Goal: Register for event/course

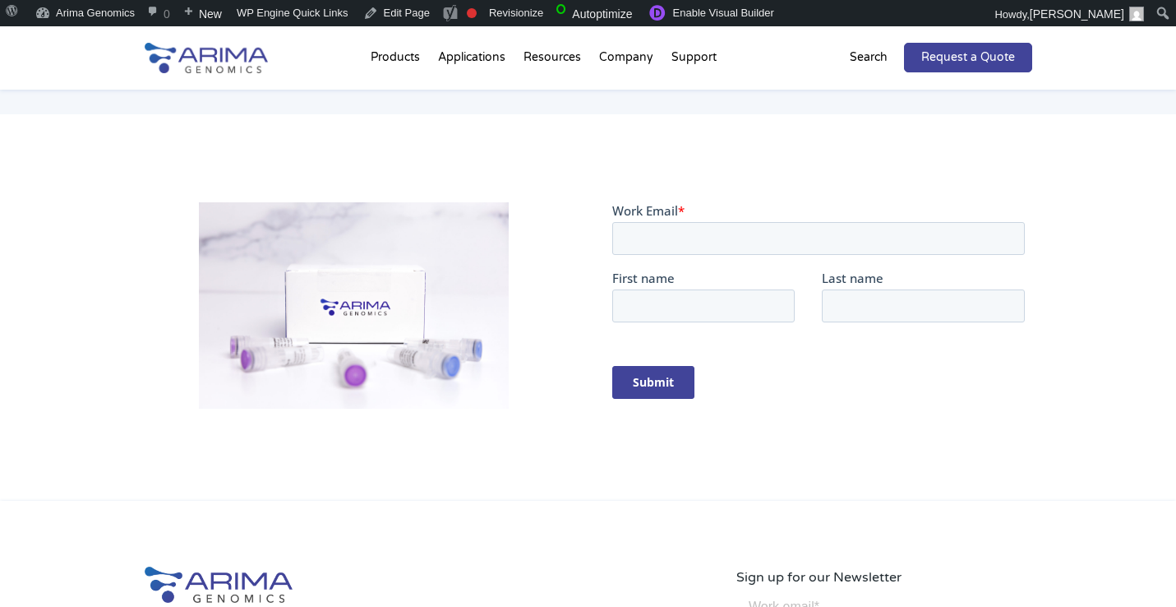
scroll to position [255, 0]
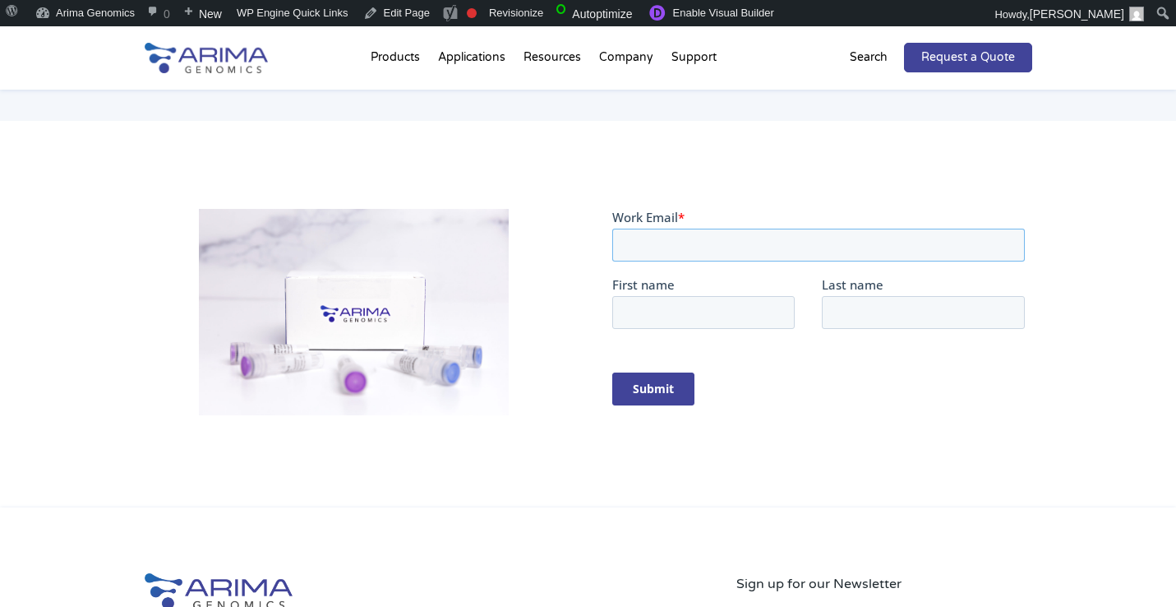
click at [624, 233] on input "Work Email *" at bounding box center [818, 244] width 413 height 33
type input "[PERSON_NAME][EMAIL_ADDRESS][DOMAIN_NAME]"
click at [684, 311] on input "First name" at bounding box center [703, 311] width 182 height 33
type input "test"
click at [893, 293] on div "Last name" at bounding box center [927, 301] width 210 height 53
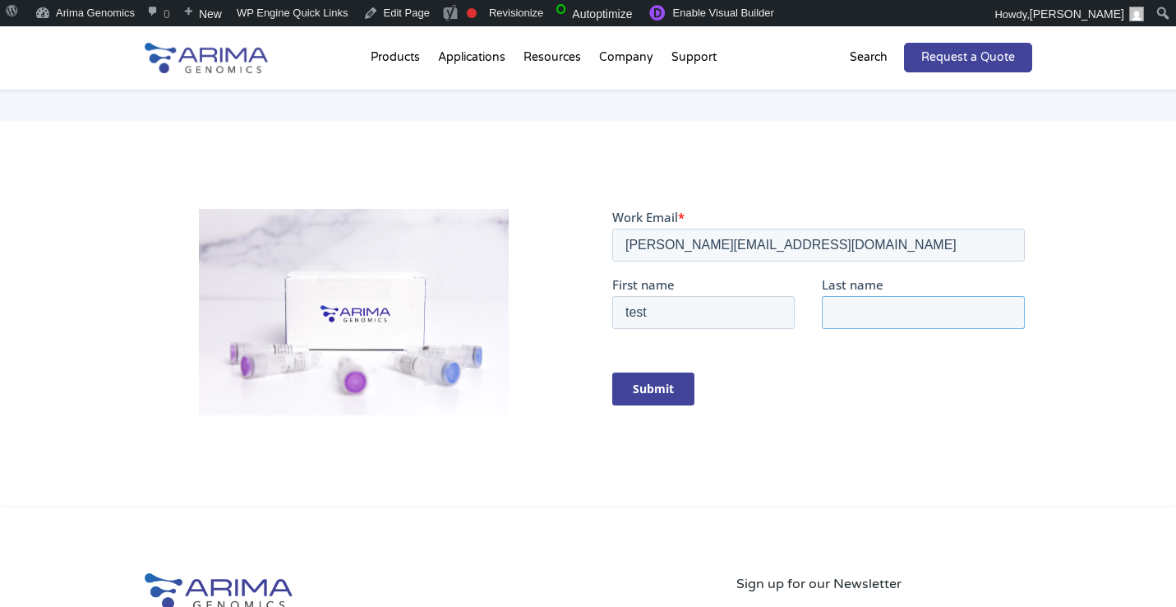
click at [882, 307] on input "Last name" at bounding box center [923, 311] width 203 height 33
type input "test"
click at [646, 391] on input "Submit" at bounding box center [653, 388] width 82 height 33
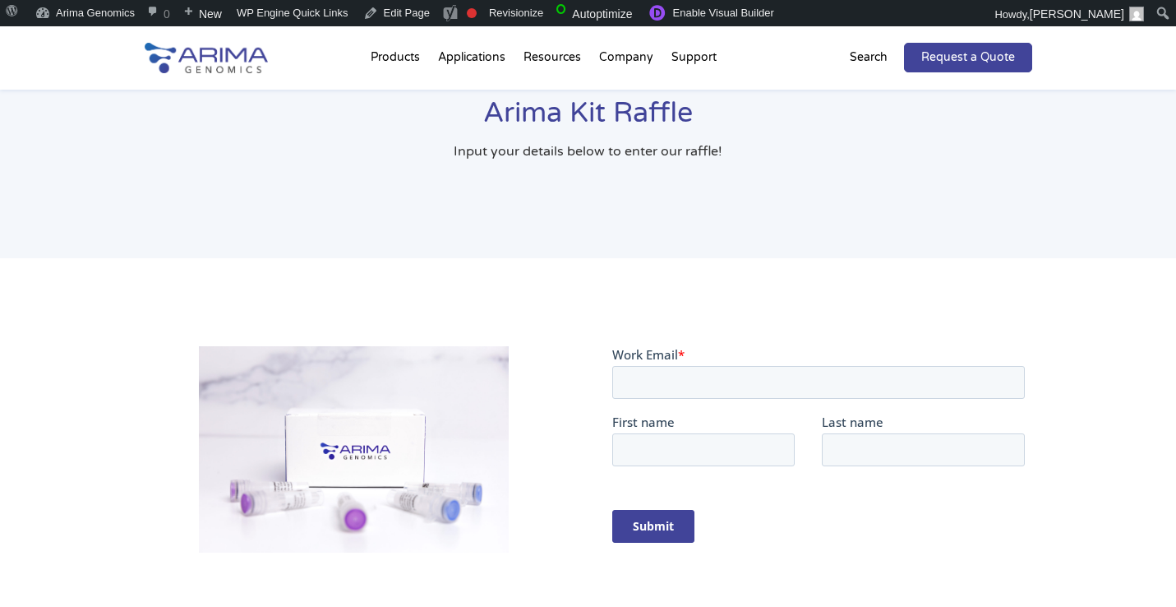
scroll to position [255, 0]
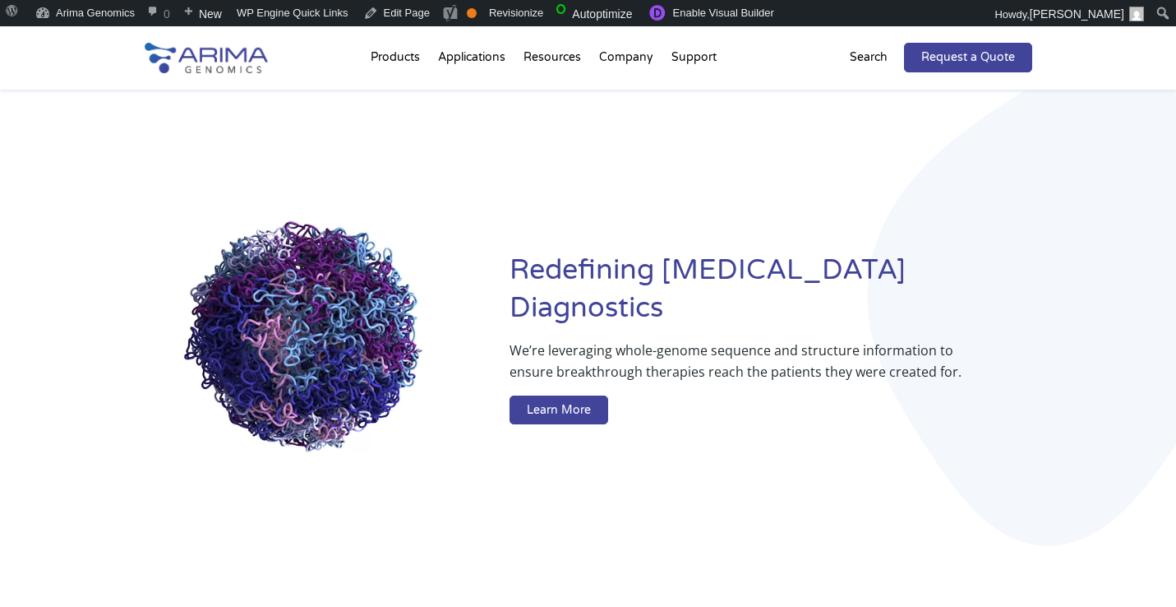
click at [287, 83] on div at bounding box center [234, 57] width 178 height 63
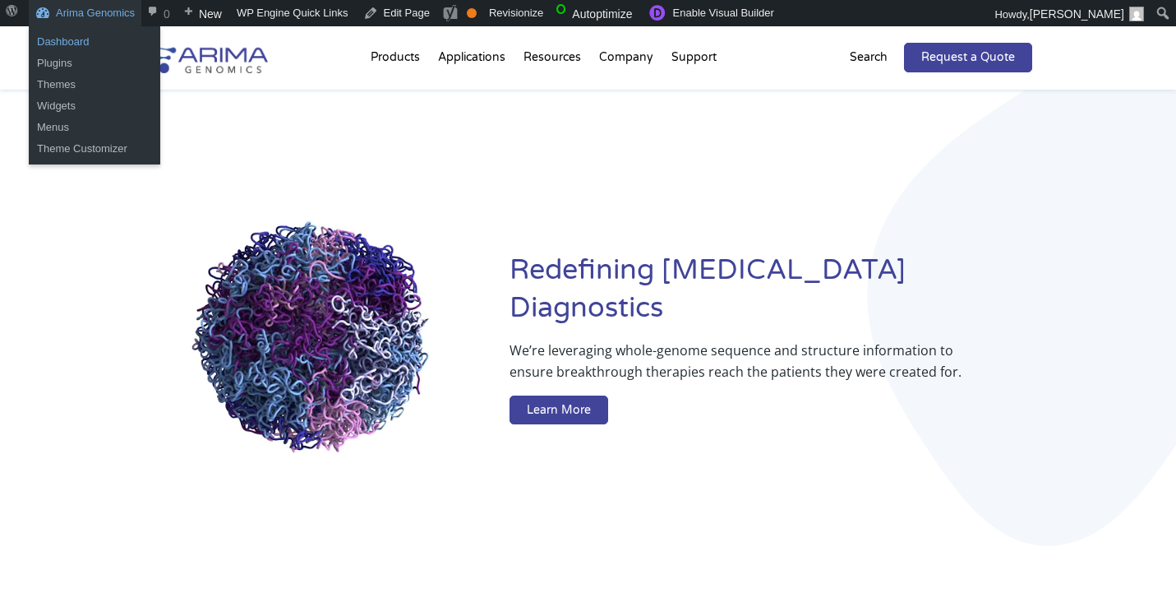
click at [94, 39] on link "Dashboard" at bounding box center [95, 41] width 132 height 21
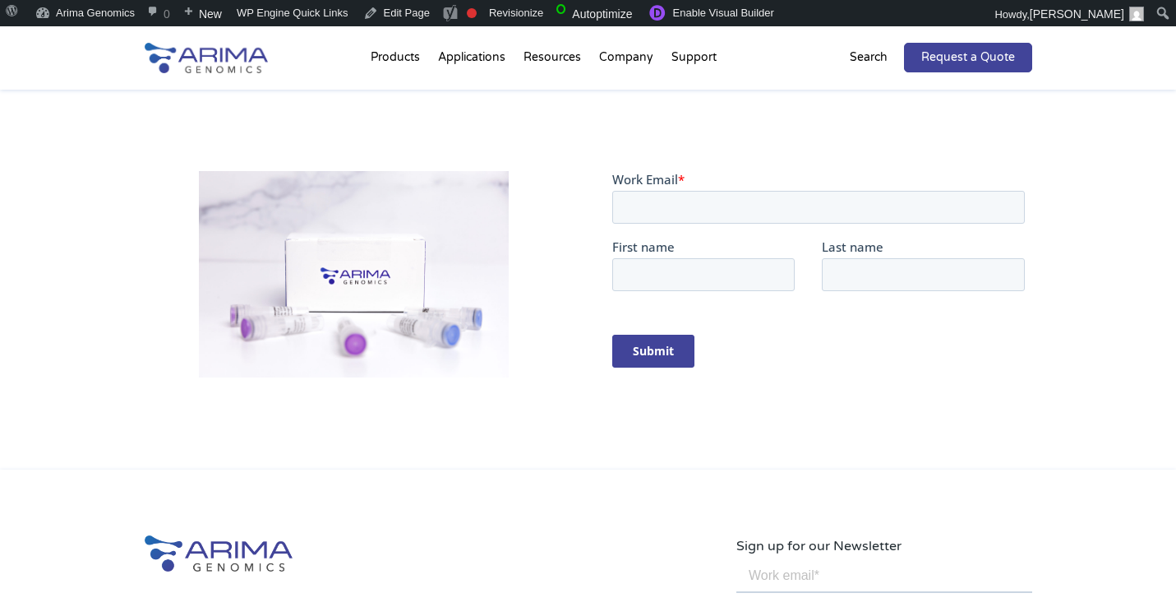
scroll to position [302, 0]
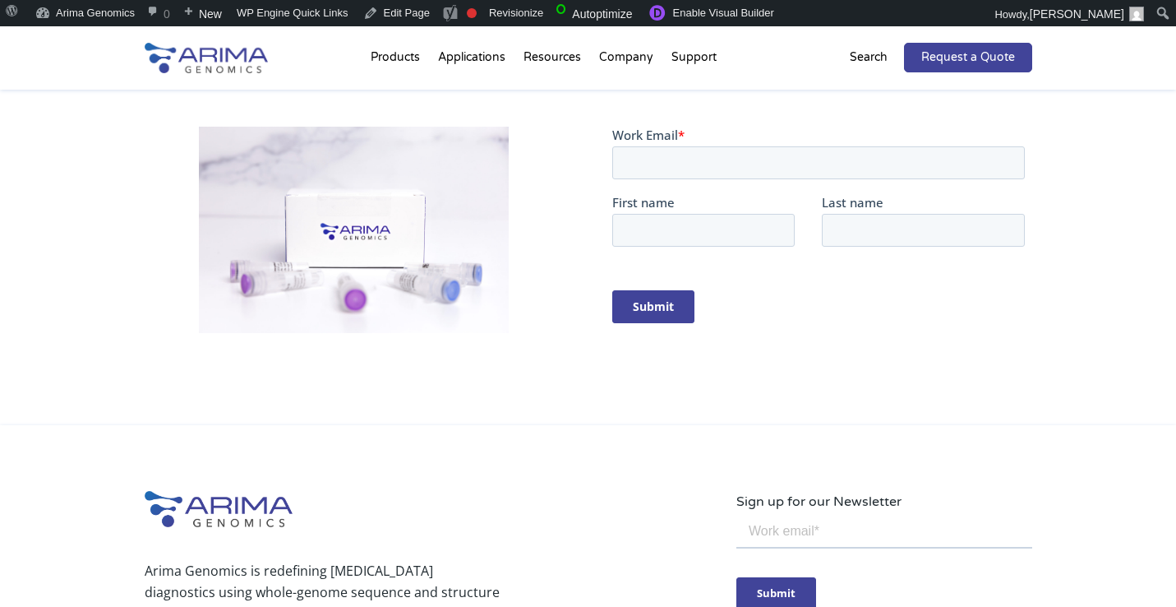
click at [670, 182] on fieldset "Work Email *" at bounding box center [821, 159] width 419 height 67
click at [677, 172] on input "Work Email *" at bounding box center [818, 161] width 413 height 33
type input "[PERSON_NAME][EMAIL_ADDRESS][DOMAIN_NAME]"
click at [696, 236] on input "First name" at bounding box center [703, 229] width 182 height 33
type input "test"
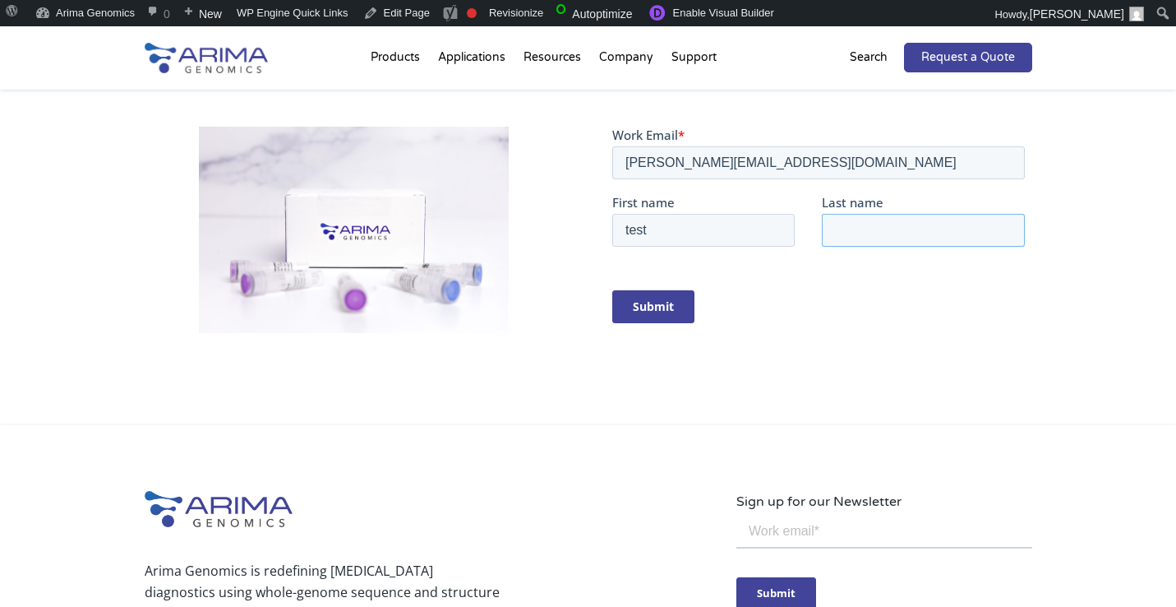
click at [866, 240] on input "Last name" at bounding box center [923, 229] width 203 height 33
type input "test"
click at [671, 315] on input "Submit" at bounding box center [653, 305] width 82 height 33
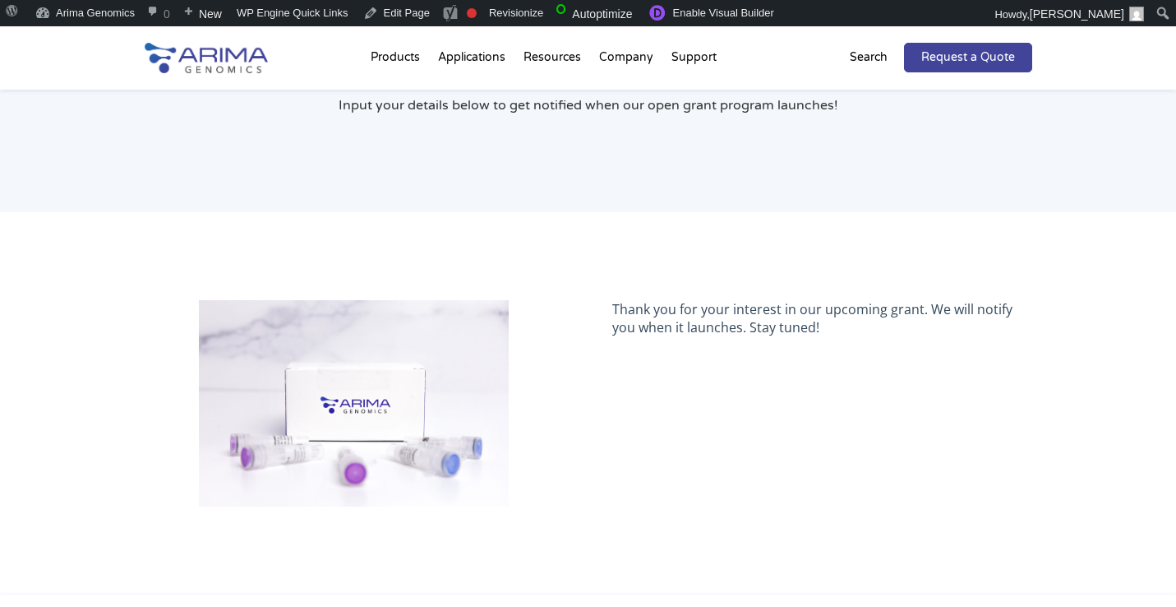
scroll to position [128, 0]
click at [401, 390] on img at bounding box center [354, 404] width 311 height 207
click at [402, 11] on link "Edit Page" at bounding box center [397, 13] width 80 height 26
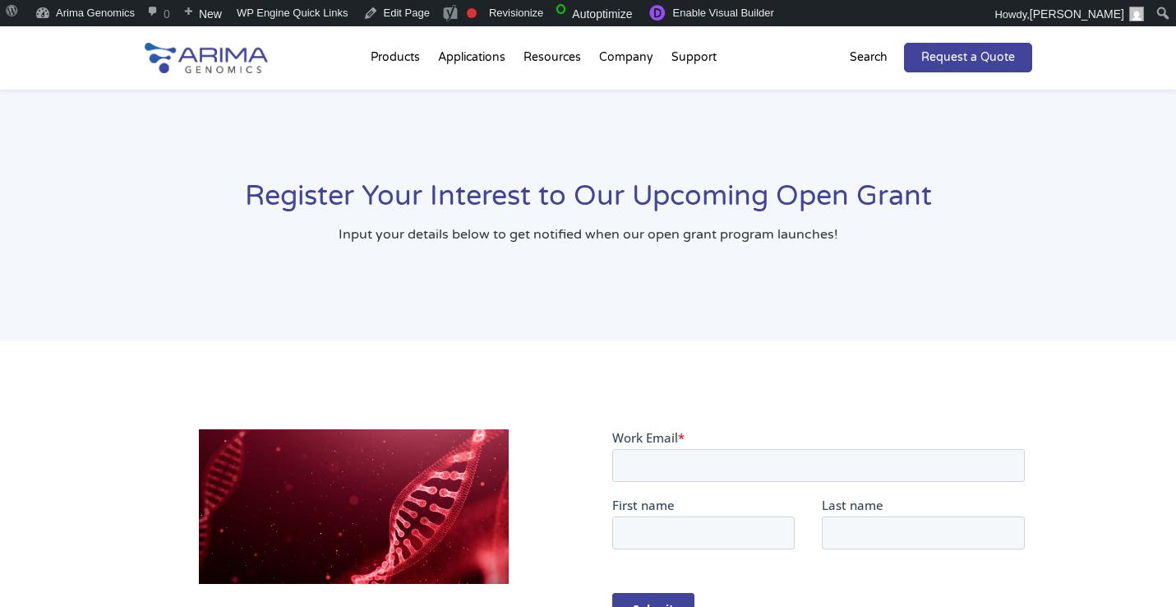
scroll to position [85, 0]
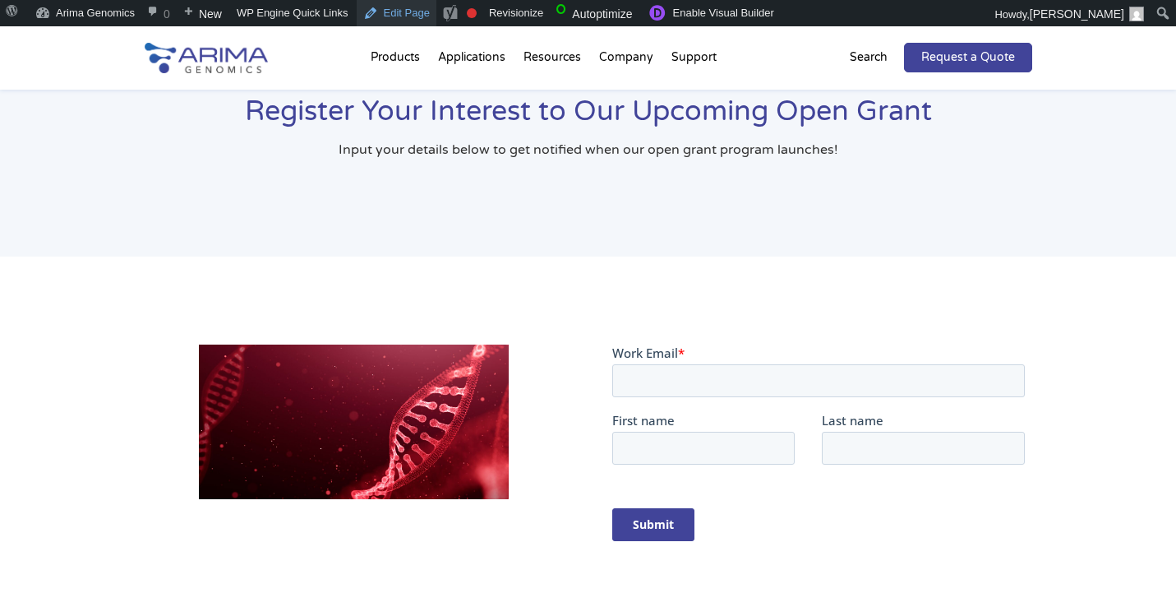
click at [418, 10] on link "Edit Page" at bounding box center [397, 13] width 80 height 26
